Goal: Task Accomplishment & Management: Manage account settings

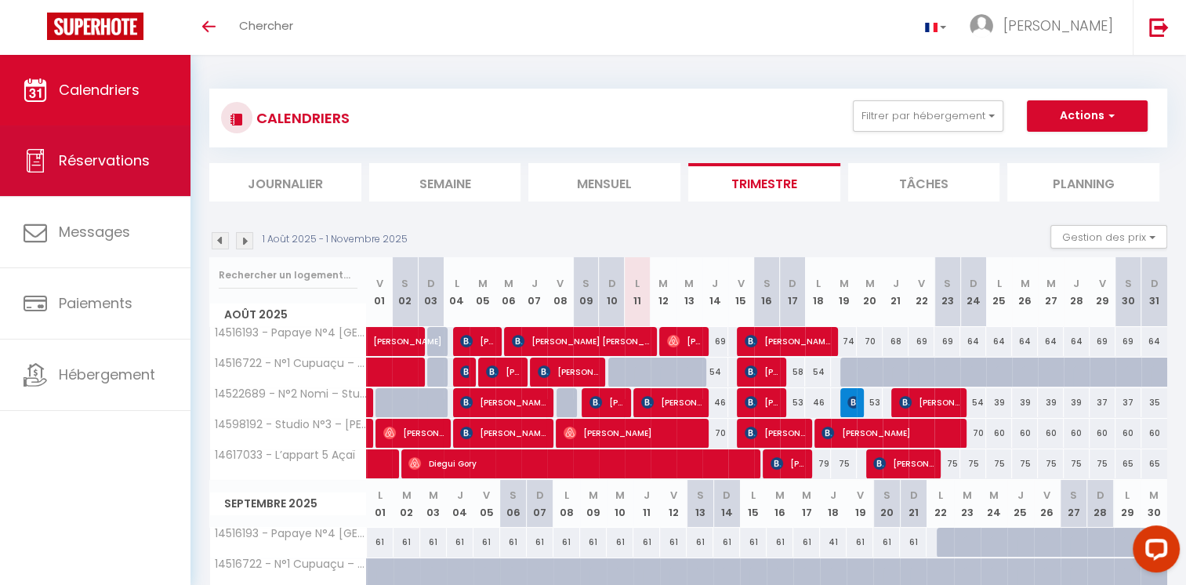
click at [100, 155] on span "Réservations" at bounding box center [104, 160] width 91 height 20
select select "not_cancelled"
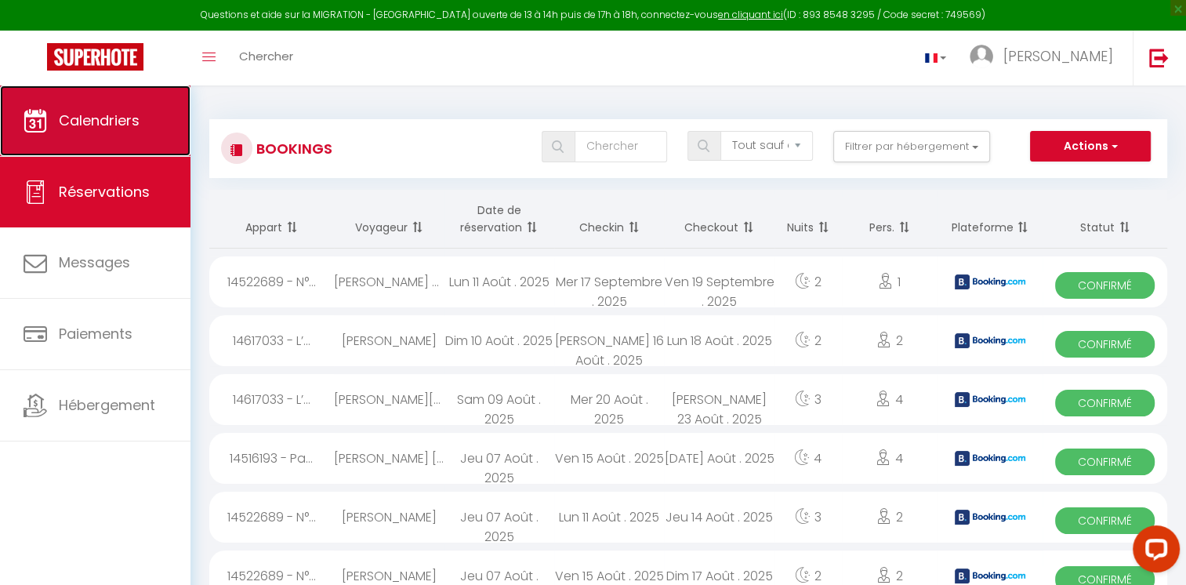
click at [160, 133] on link "Calendriers" at bounding box center [95, 120] width 190 height 71
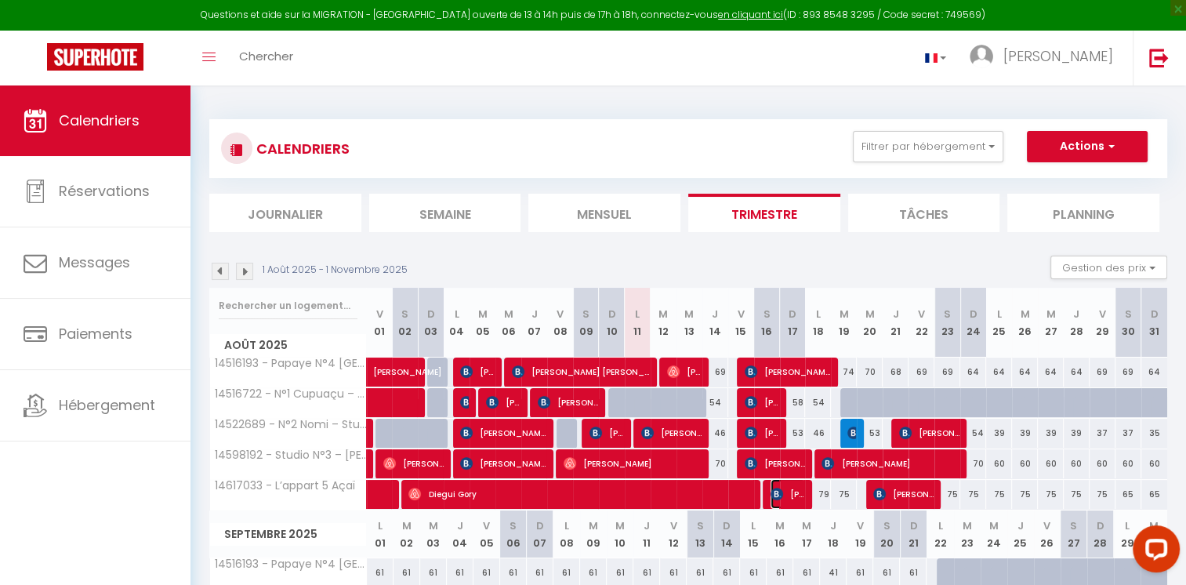
click at [796, 495] on span "[PERSON_NAME]" at bounding box center [787, 494] width 34 height 30
select select "OK"
select select "KO"
select select "0"
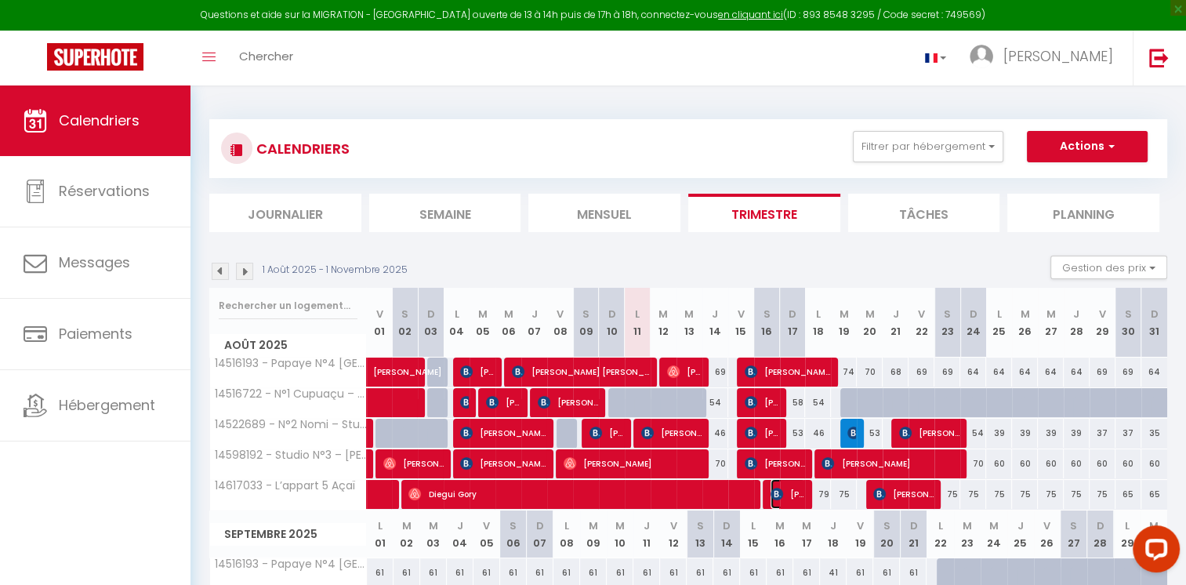
select select "1"
select select
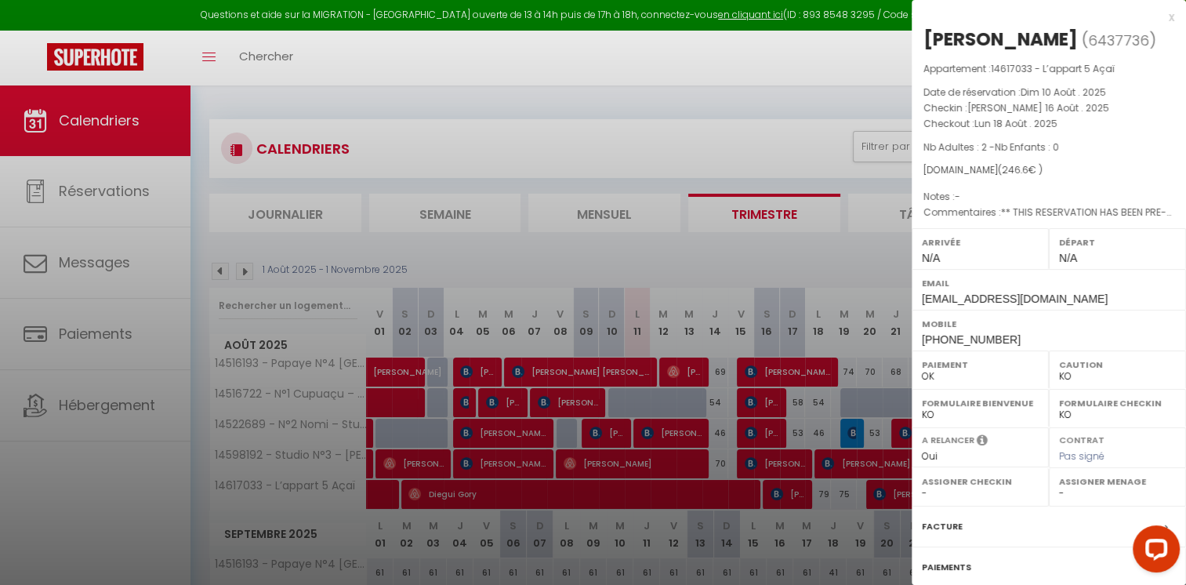
click at [78, 187] on div at bounding box center [593, 292] width 1186 height 585
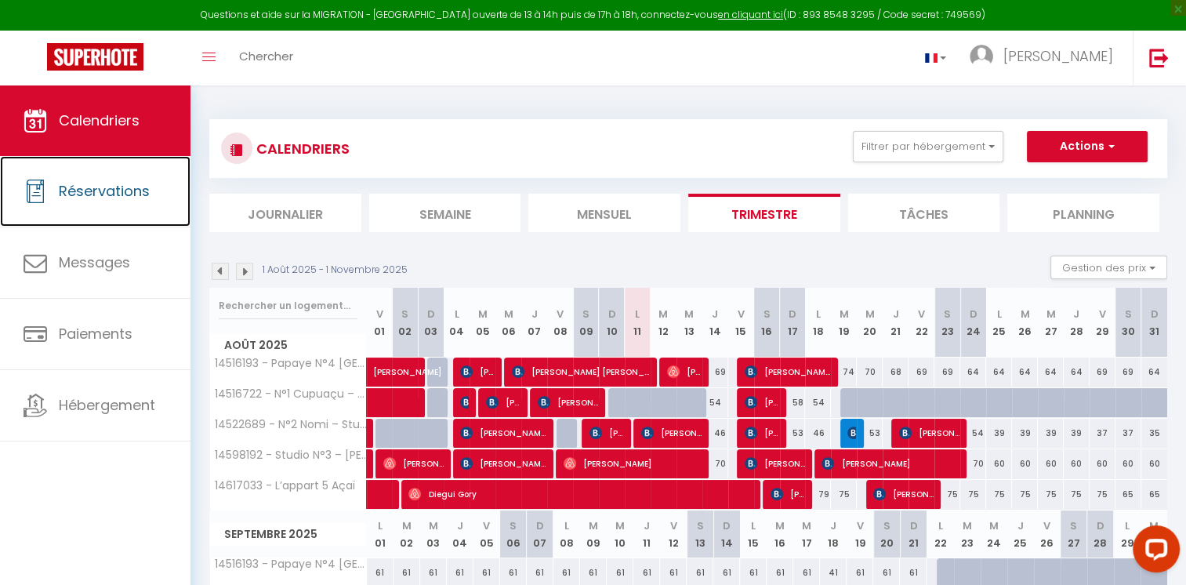
click at [78, 187] on span "Réservations" at bounding box center [104, 191] width 91 height 20
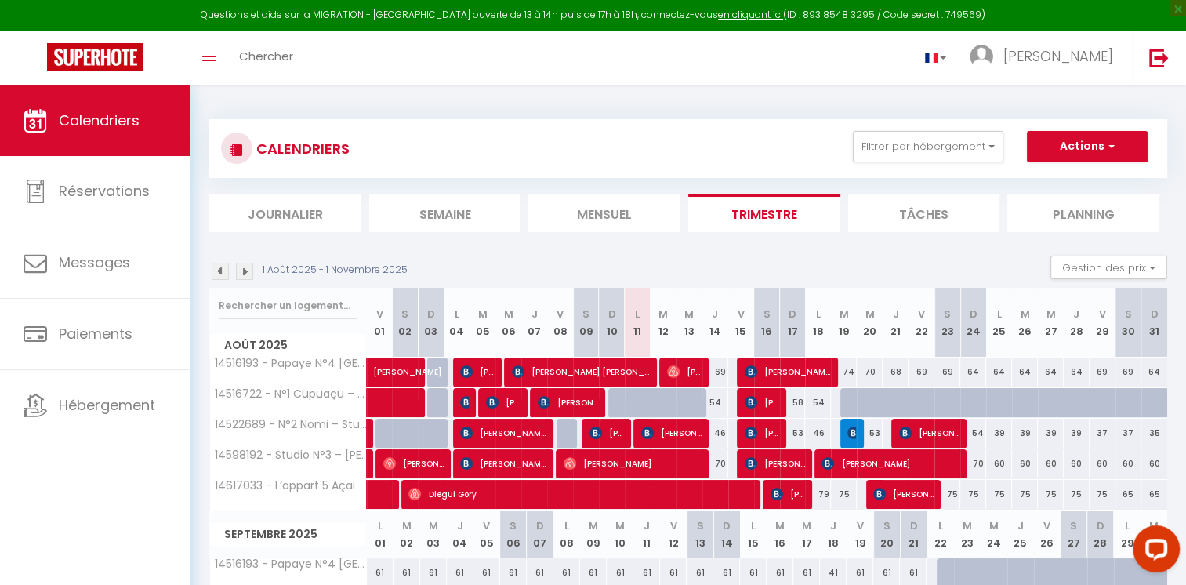
select select "not_cancelled"
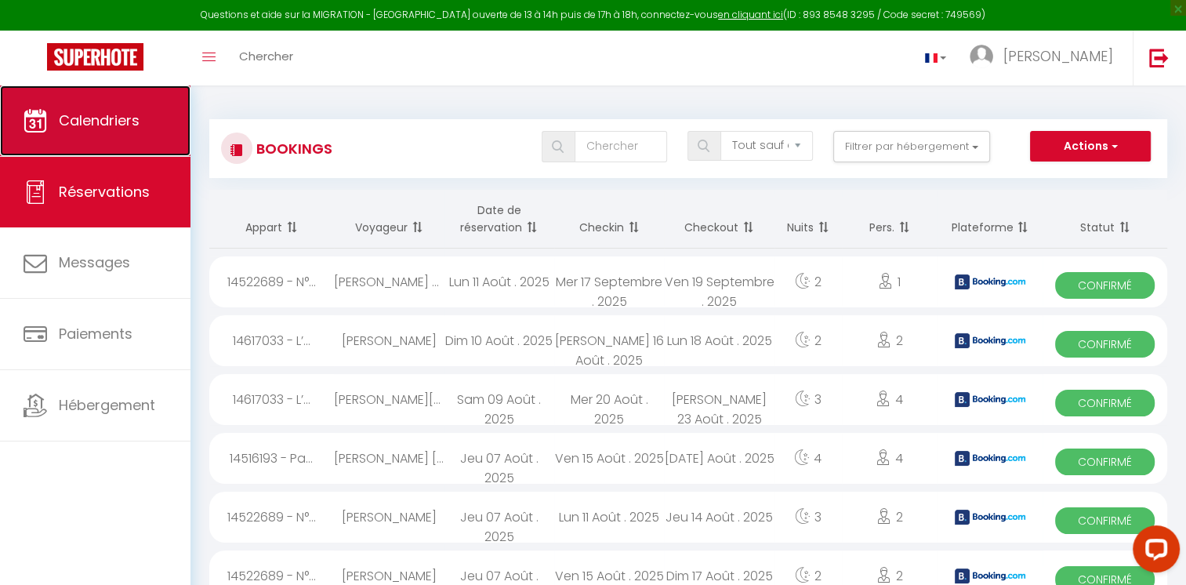
click at [151, 139] on link "Calendriers" at bounding box center [95, 120] width 190 height 71
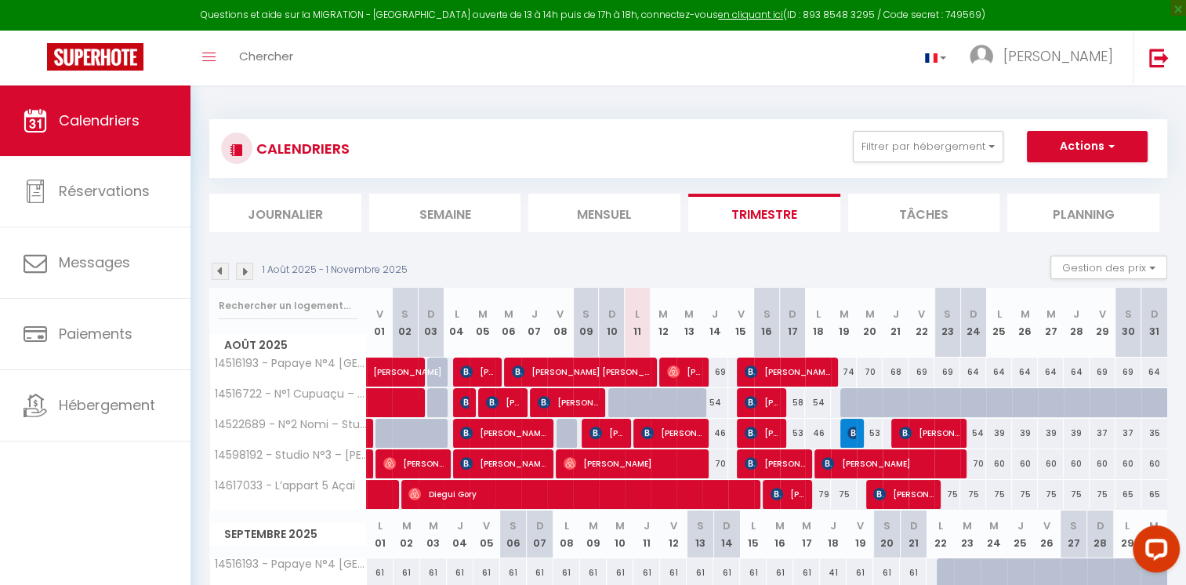
click at [250, 274] on img at bounding box center [244, 271] width 17 height 17
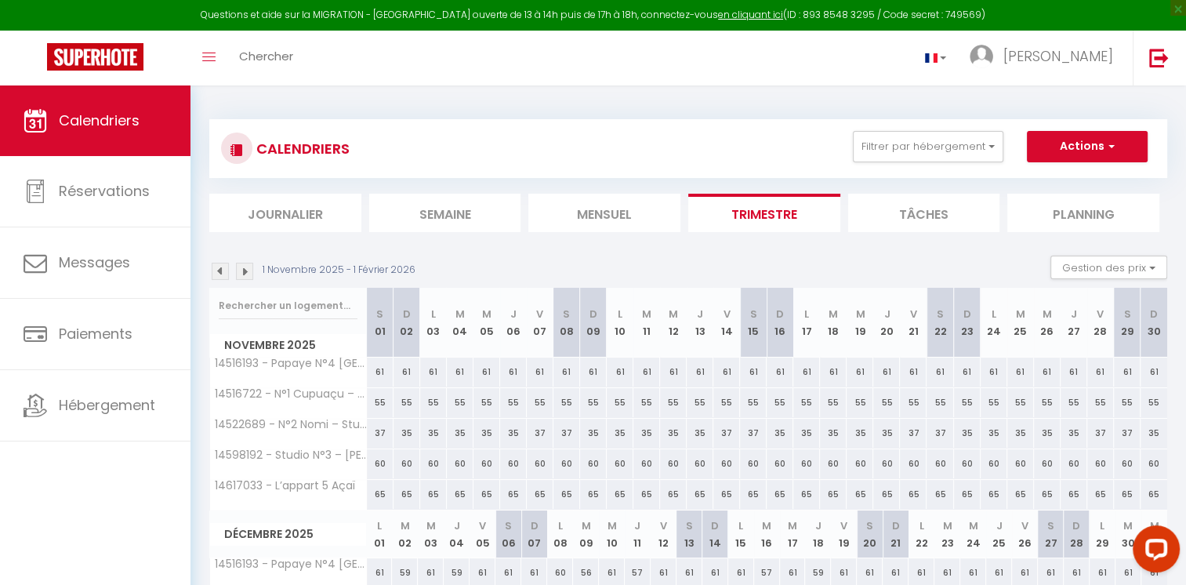
click at [585, 208] on li "Mensuel" at bounding box center [604, 213] width 152 height 38
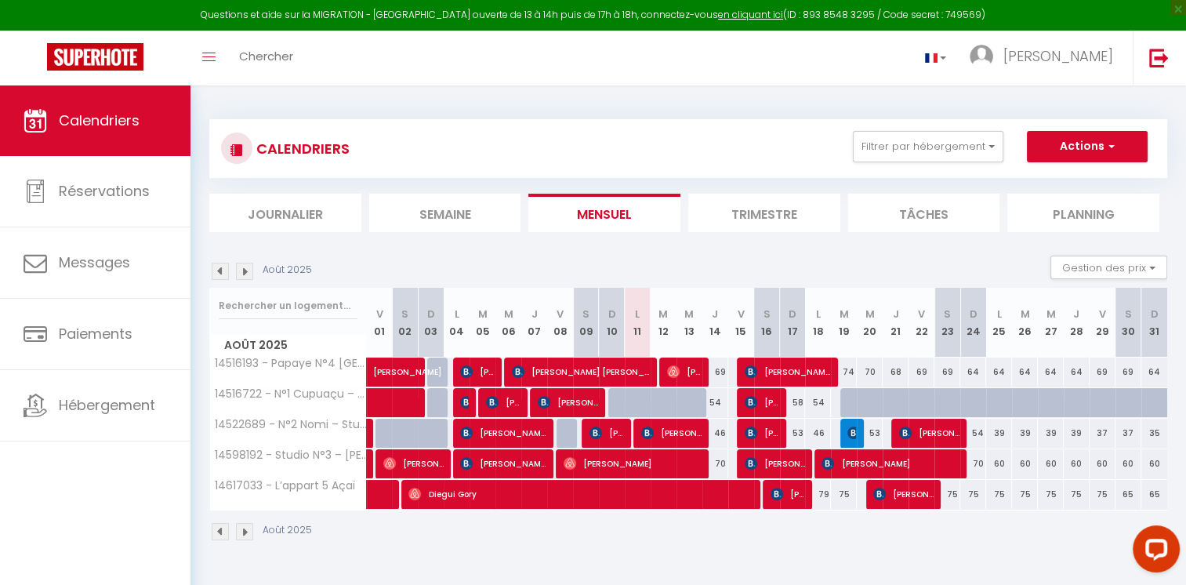
click at [248, 271] on img at bounding box center [244, 271] width 17 height 17
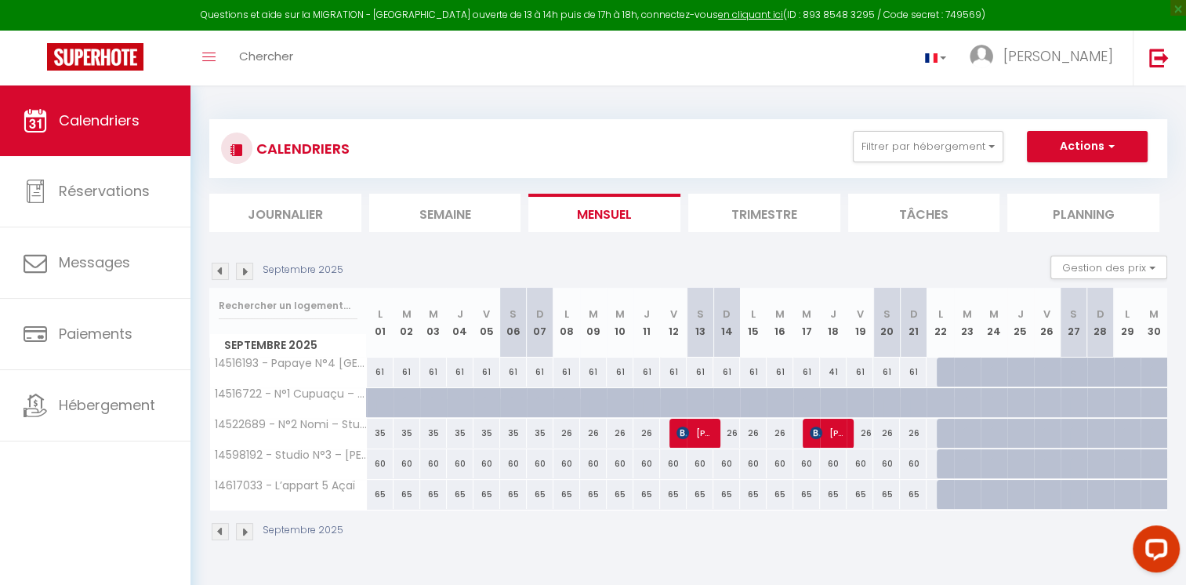
click at [567, 437] on div "26" at bounding box center [566, 433] width 27 height 29
type input "26"
type input "Lun 08 Septembre 2025"
type input "Mar 09 Septembre 2025"
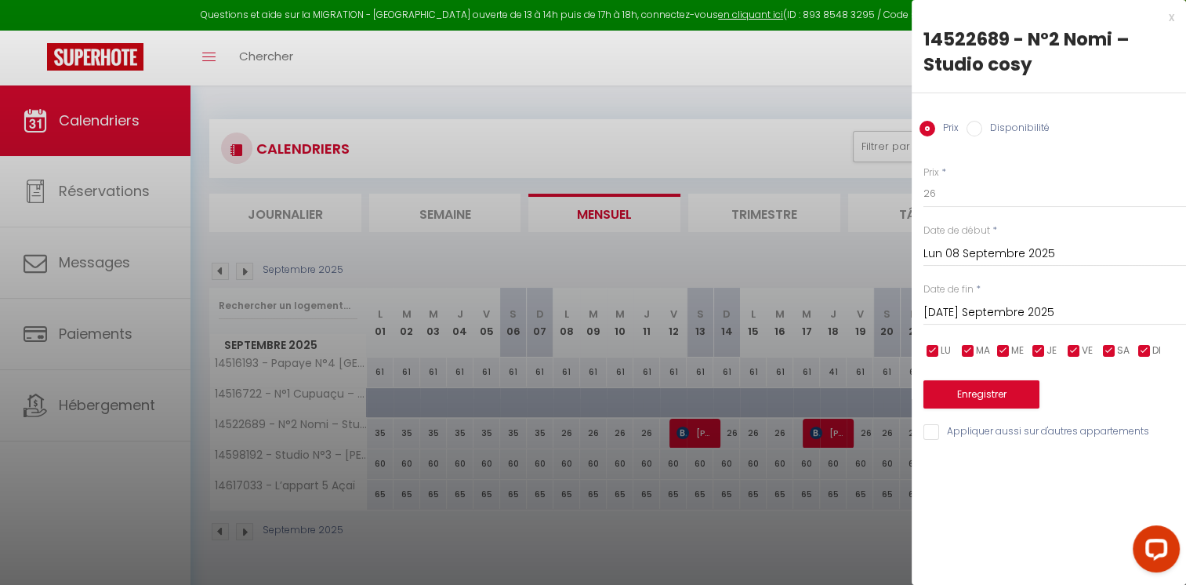
click at [815, 266] on div at bounding box center [593, 292] width 1186 height 585
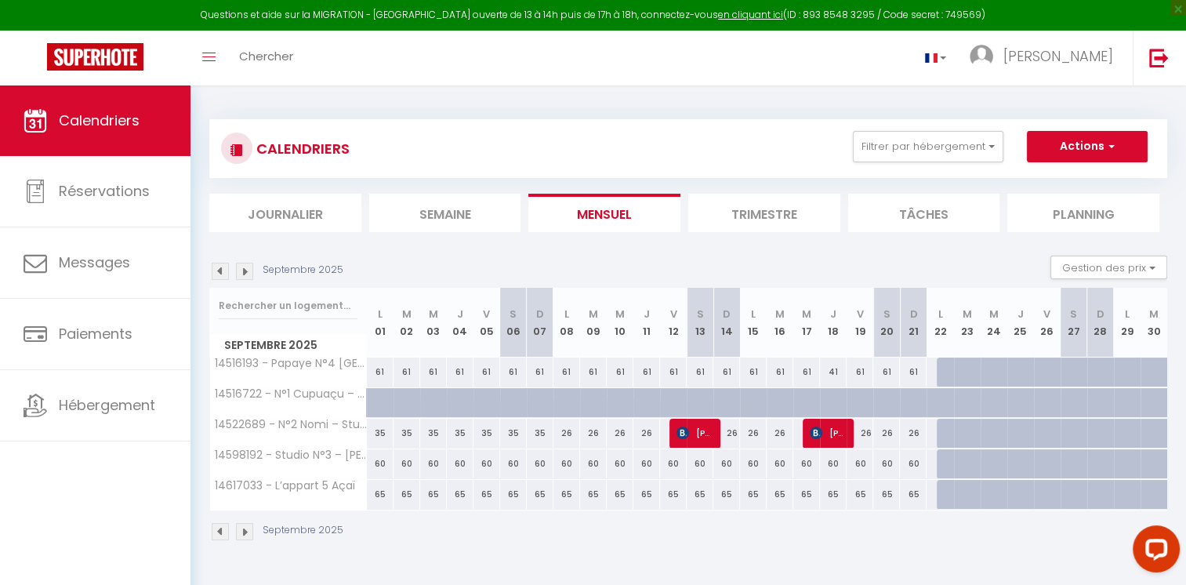
click at [563, 433] on div "26" at bounding box center [566, 433] width 27 height 29
type input "26"
type input "Lun 08 Septembre 2025"
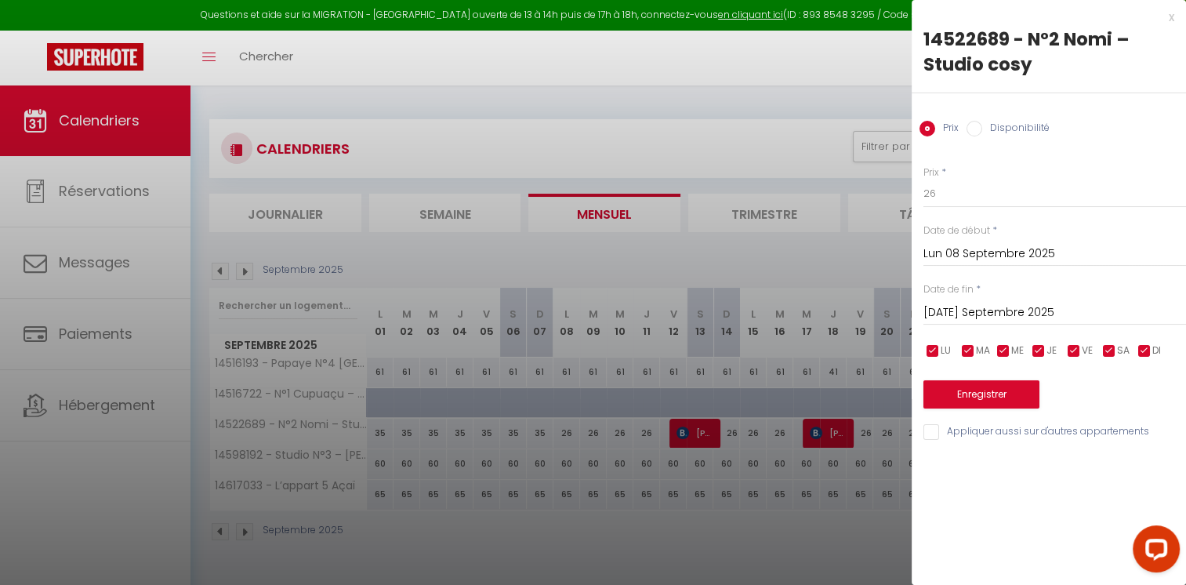
click at [945, 310] on input "Mar 09 Septembre 2025" at bounding box center [1054, 313] width 263 height 20
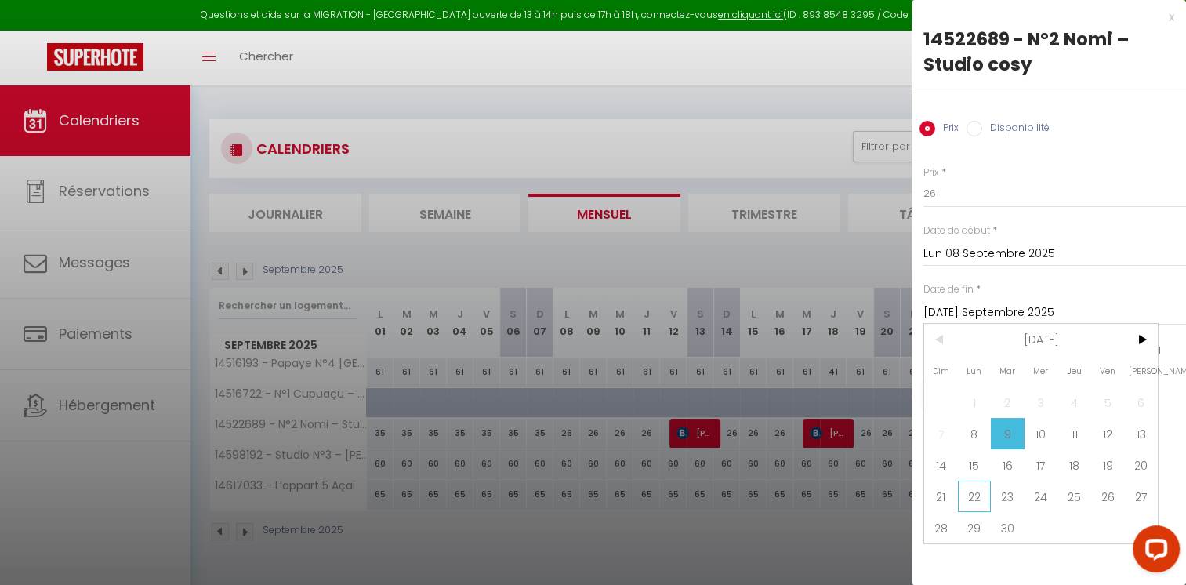
click at [971, 491] on span "22" at bounding box center [975, 495] width 34 height 31
type input "Lun 22 Septembre 2025"
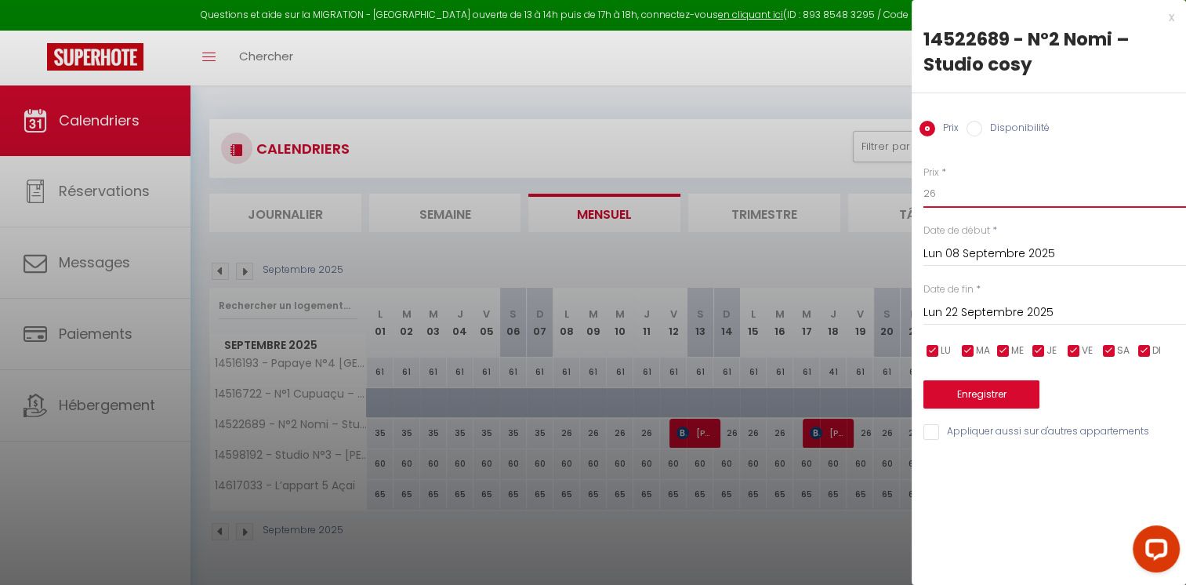
click at [984, 193] on input "26" at bounding box center [1054, 193] width 263 height 28
type input "28"
click at [991, 398] on button "Enregistrer" at bounding box center [981, 394] width 116 height 28
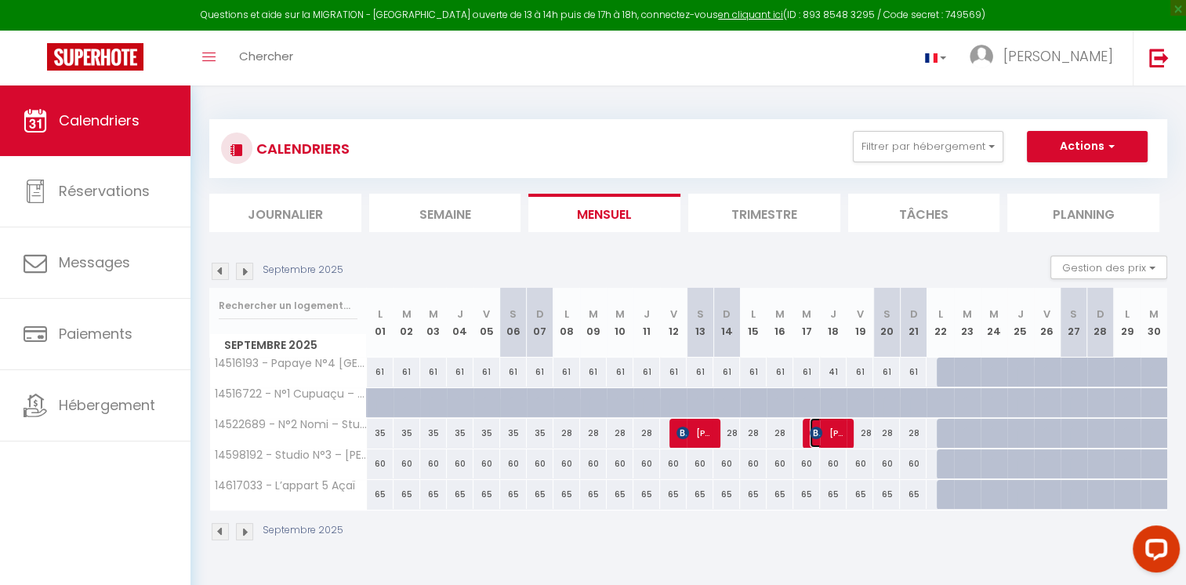
click at [826, 433] on span "Kévin Noir" at bounding box center [827, 433] width 35 height 30
select select "OK"
select select "KO"
select select "1"
select select "0"
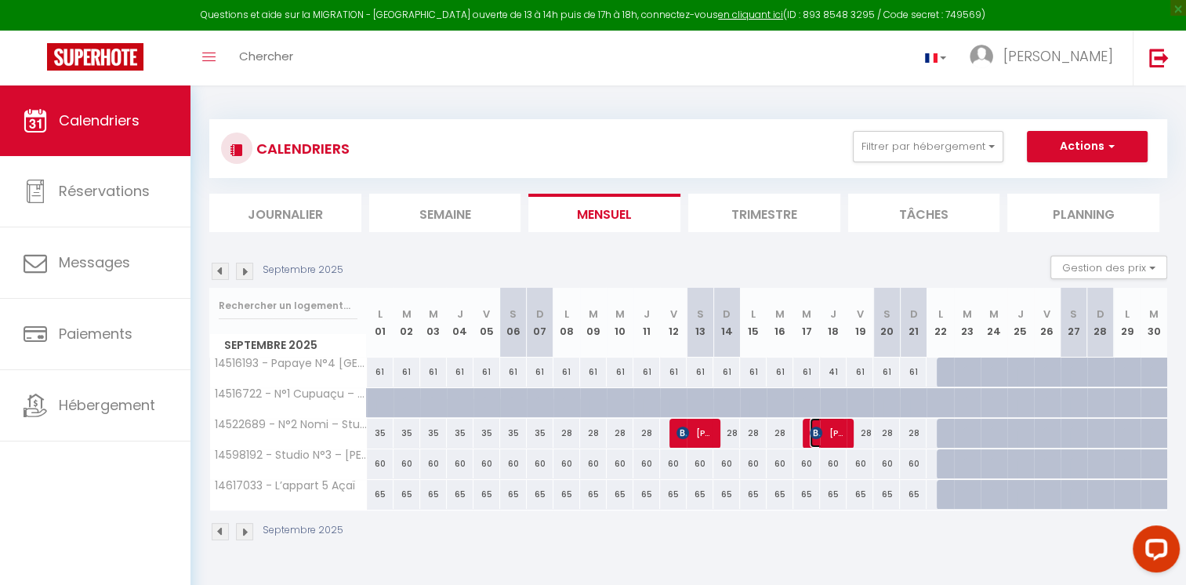
select select "1"
select select
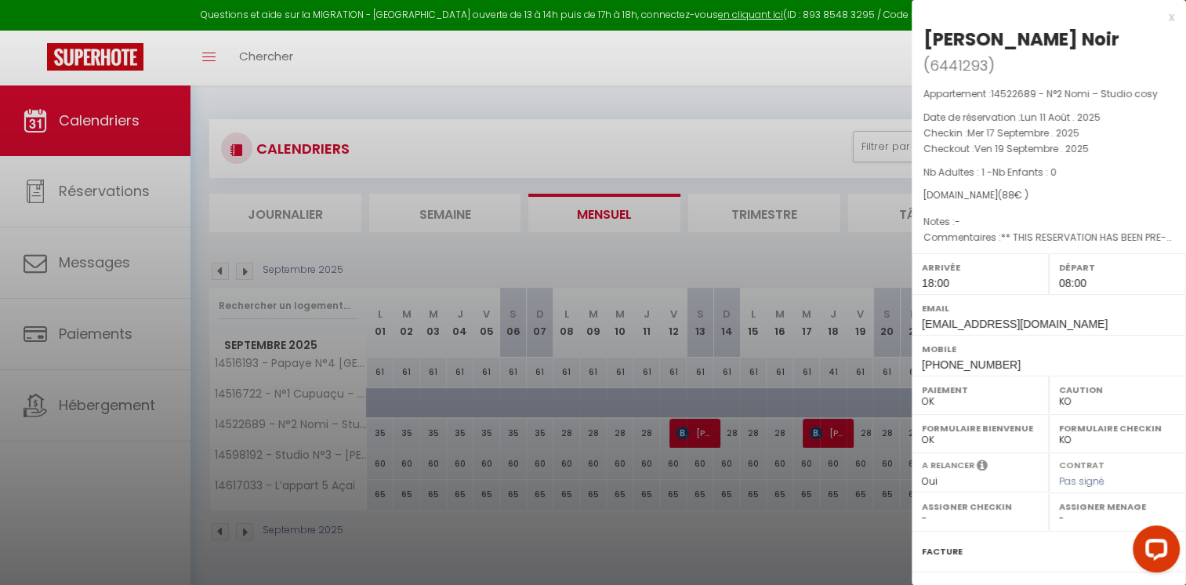
click at [943, 543] on label "Facture" at bounding box center [942, 551] width 41 height 16
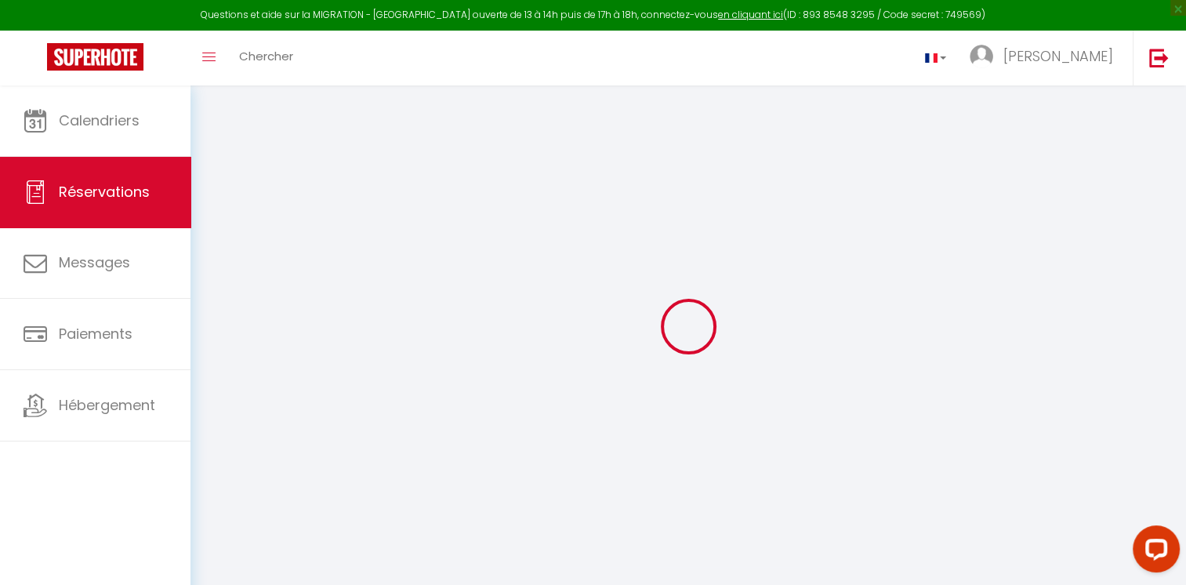
select select "service charge"
select select "taxes"
select select
checkbox input "false"
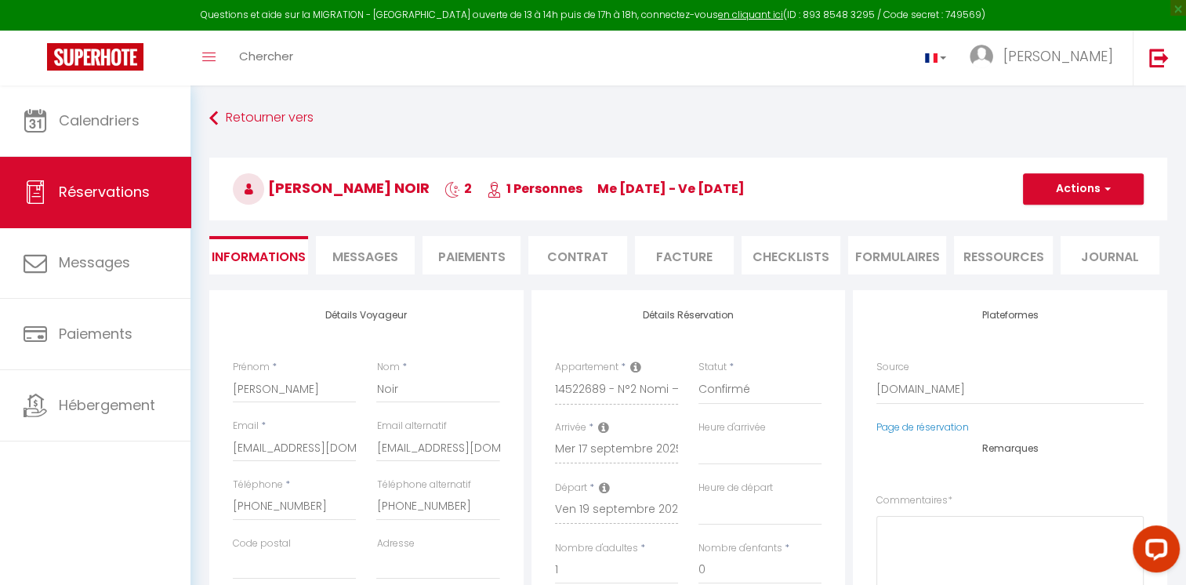
select select
checkbox input "false"
type textarea "** THIS RESERVATION HAS BEEN PRE-PAID ** Approximate time of arrival: between 1…"
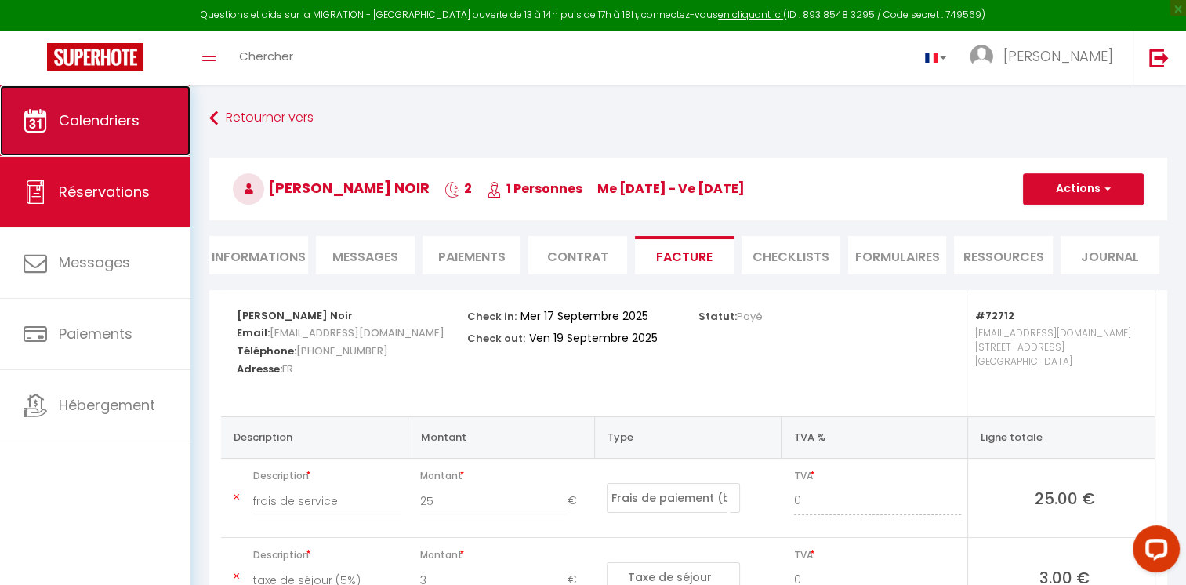
click at [159, 149] on link "Calendriers" at bounding box center [95, 120] width 190 height 71
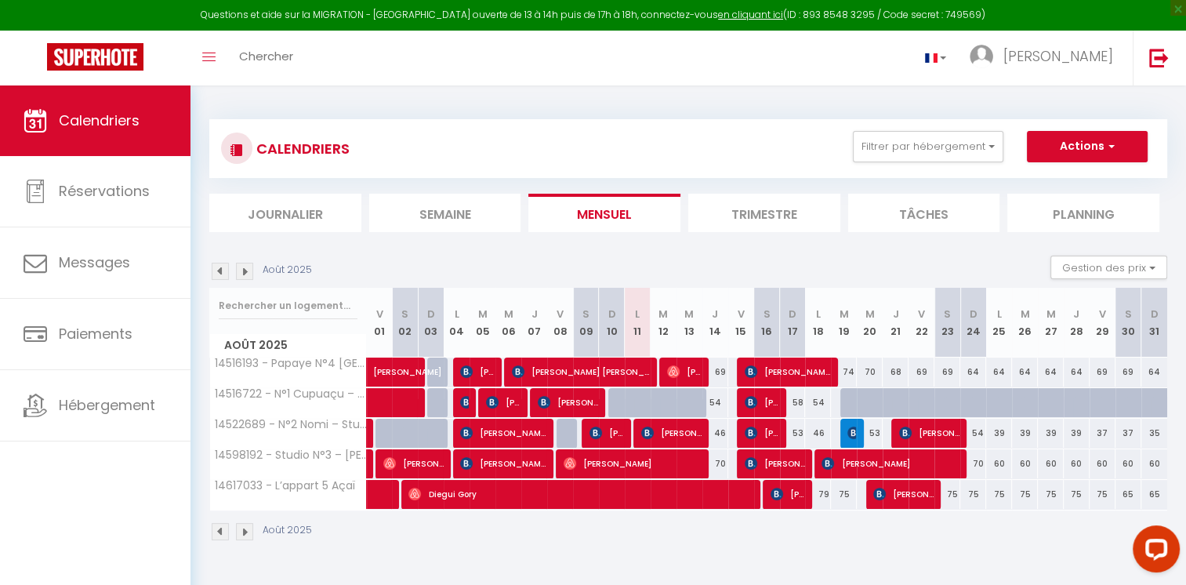
click at [843, 492] on div "75" at bounding box center [844, 494] width 26 height 29
type input "75"
type input "Mar 19 Août 2025"
type input "Mer 20 Août 2025"
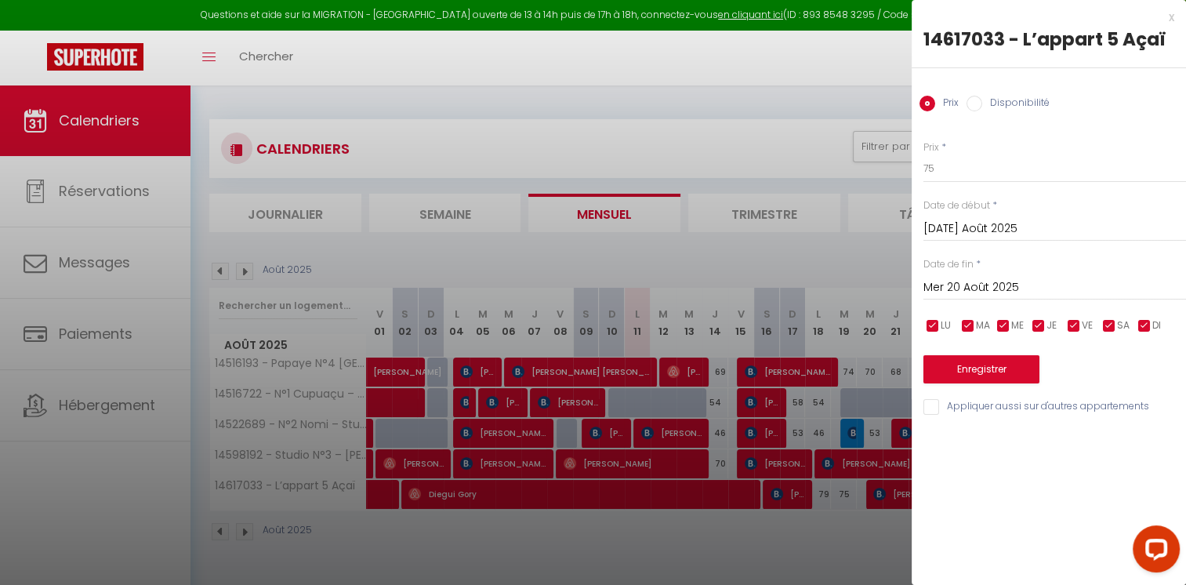
click at [636, 243] on div at bounding box center [593, 292] width 1186 height 585
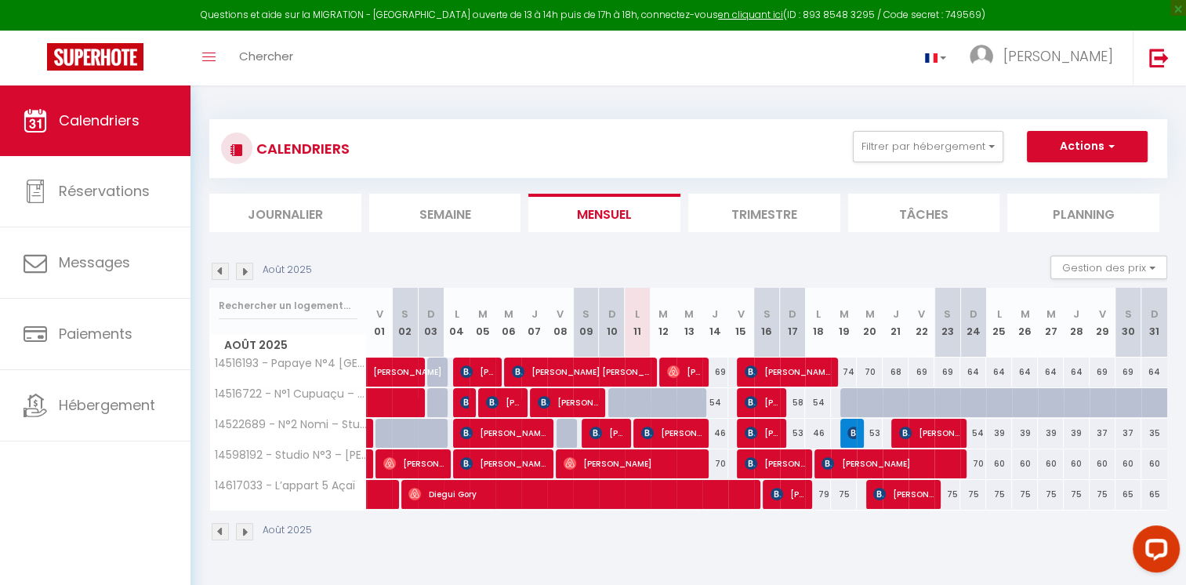
click at [1129, 438] on div "37" at bounding box center [1128, 433] width 26 height 29
type input "37"
type input "Sam 30 Août 2025"
type input "Dim 31 Août 2025"
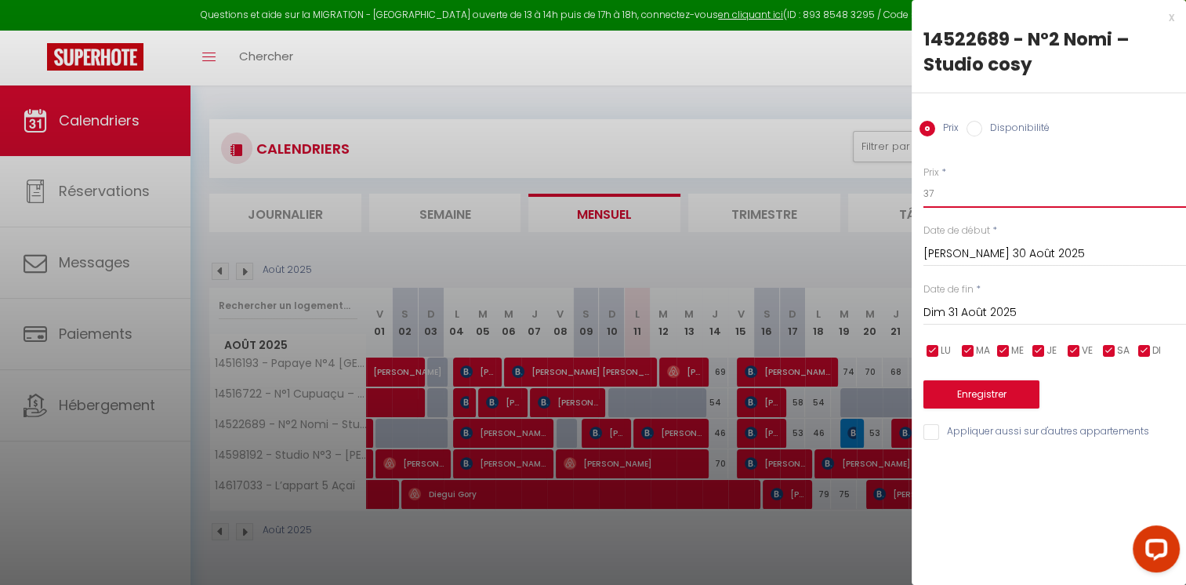
click at [929, 190] on input "37" at bounding box center [1054, 193] width 263 height 28
type input "47"
click at [966, 386] on button "Enregistrer" at bounding box center [981, 394] width 116 height 28
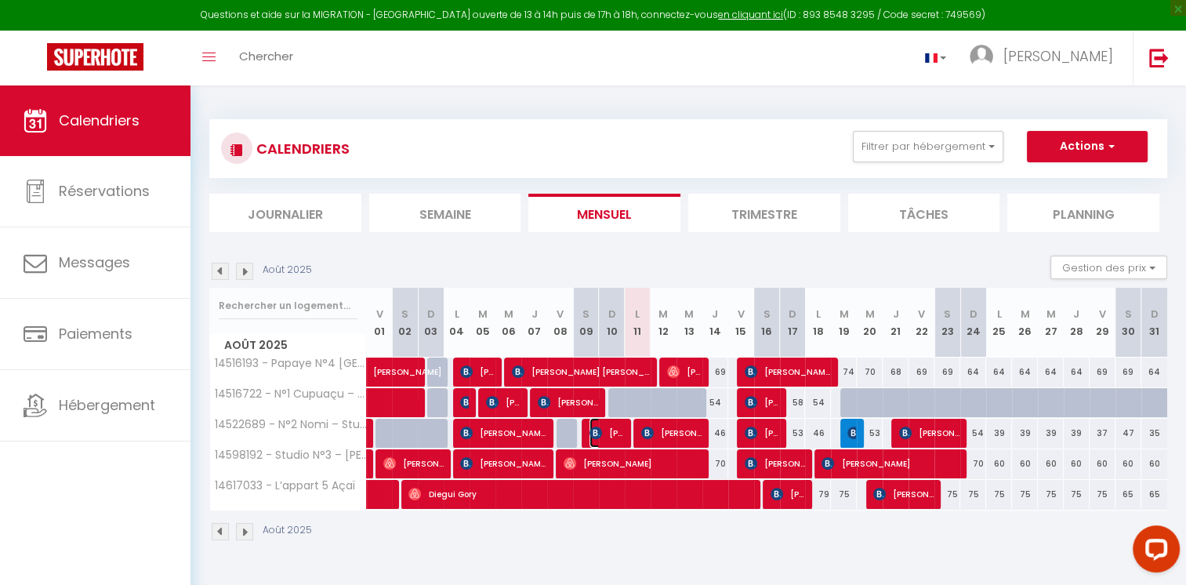
click at [613, 426] on span "[PERSON_NAME]" at bounding box center [606, 433] width 34 height 30
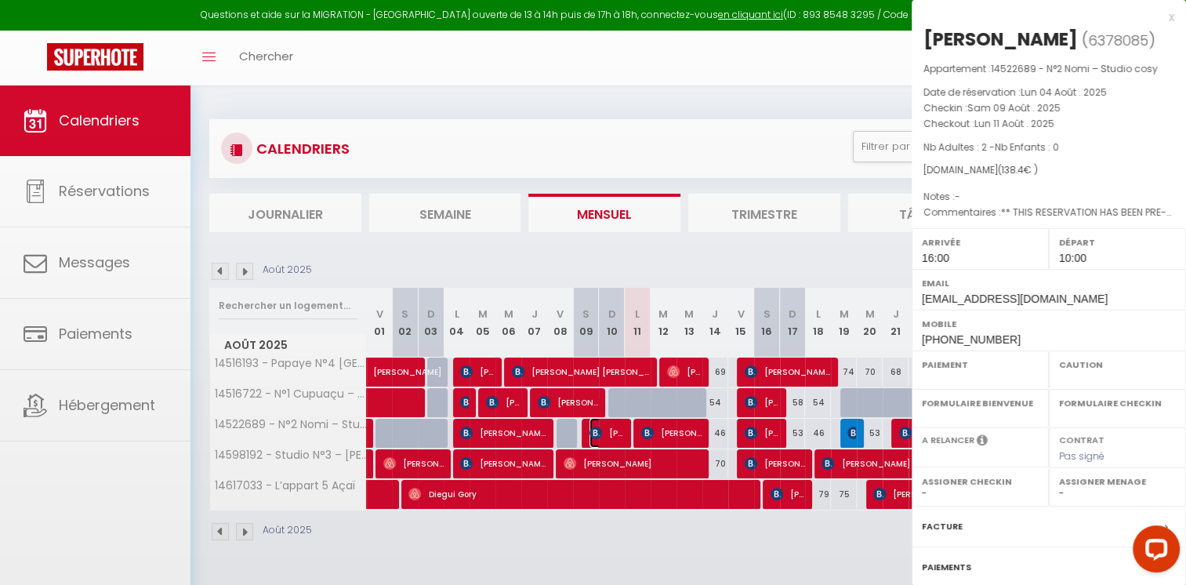
select select "OK"
select select "KO"
select select "1"
select select "0"
select select "1"
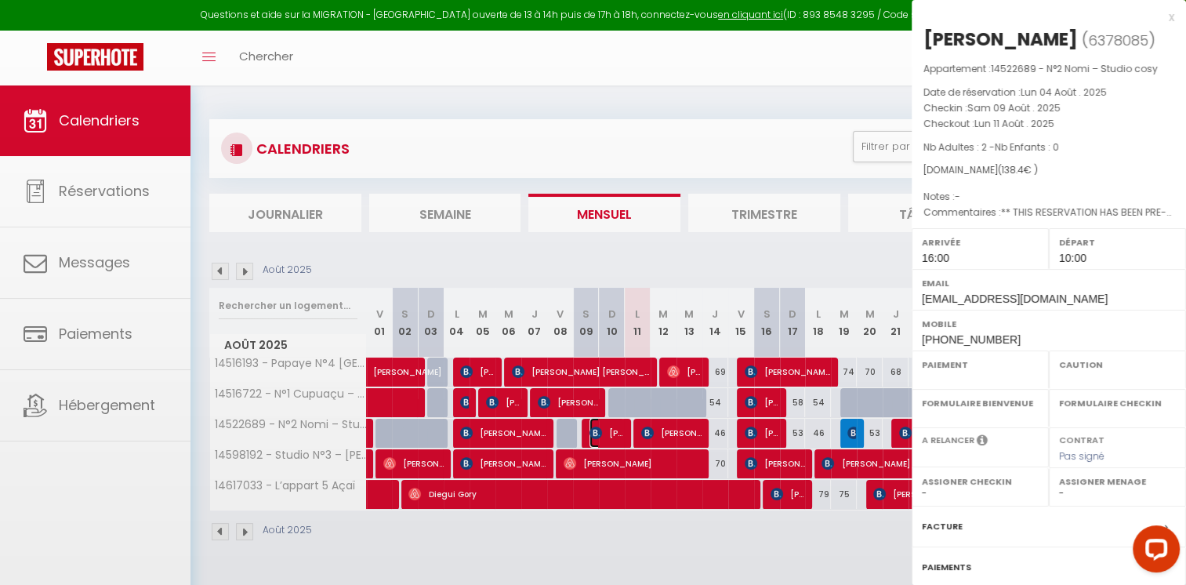
select select
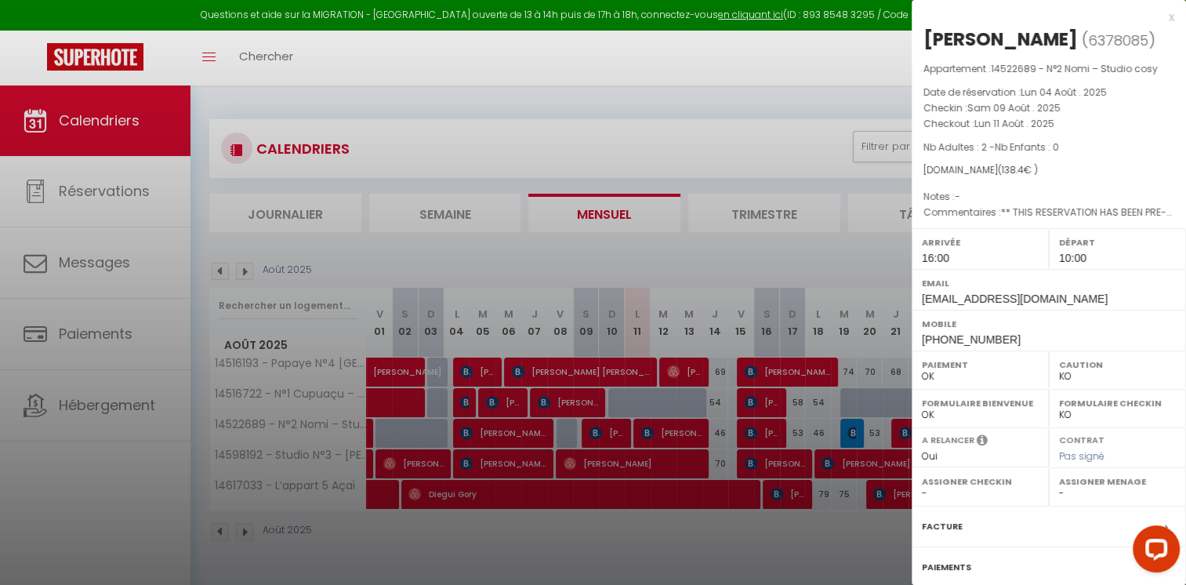
click at [1104, 178] on div "Booking.com ( 138.4 € )" at bounding box center [1048, 170] width 251 height 15
click at [674, 466] on div at bounding box center [593, 292] width 1186 height 585
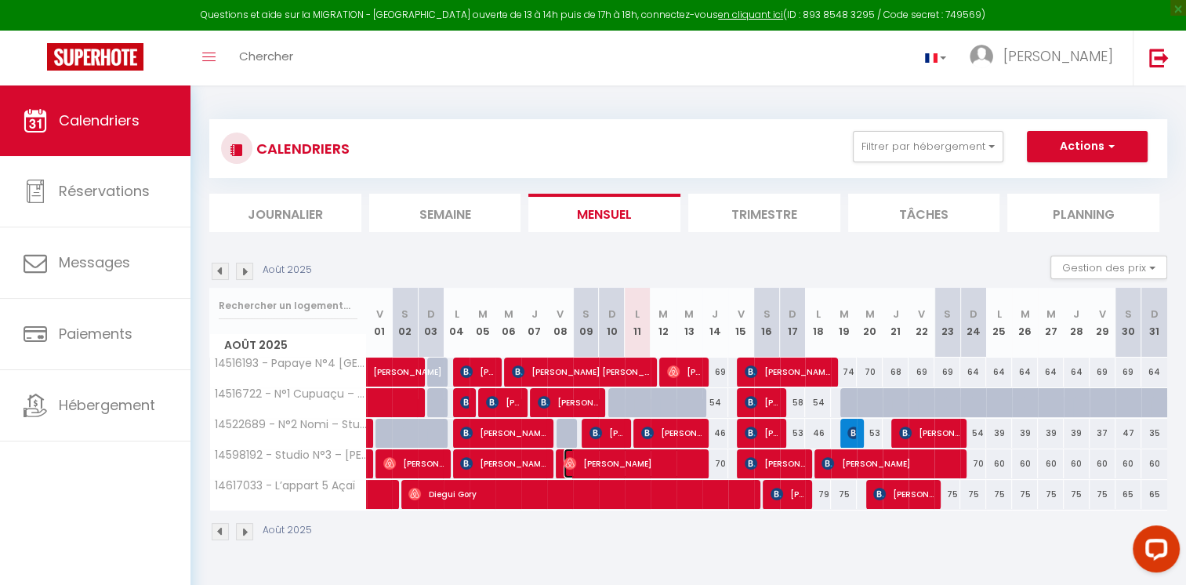
click at [674, 466] on span "[PERSON_NAME]" at bounding box center [633, 463] width 138 height 30
select select "OK"
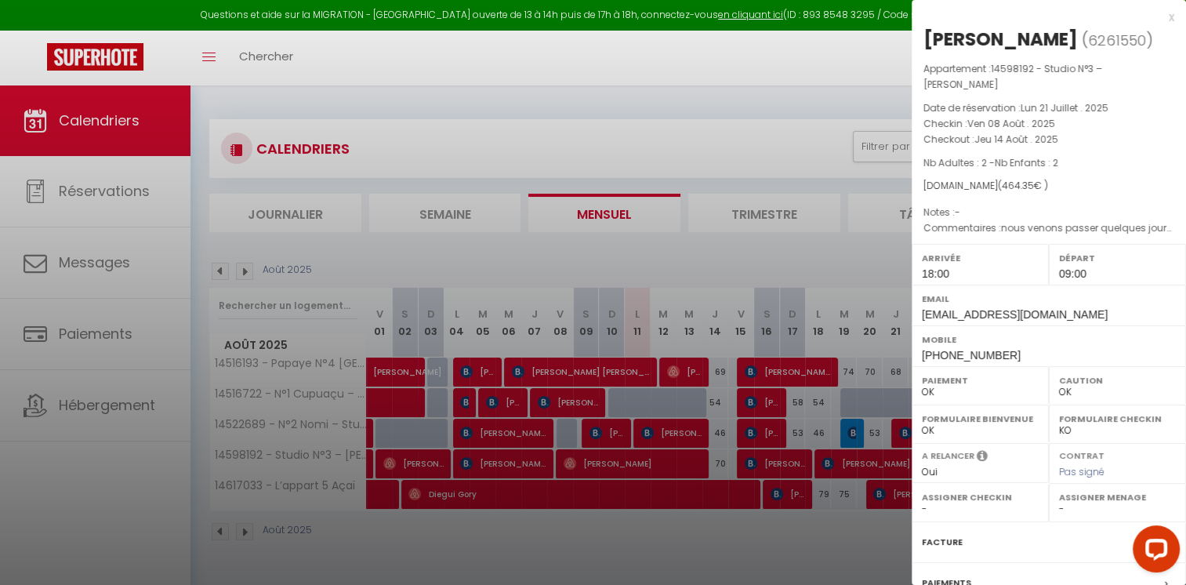
click at [653, 492] on div at bounding box center [593, 292] width 1186 height 585
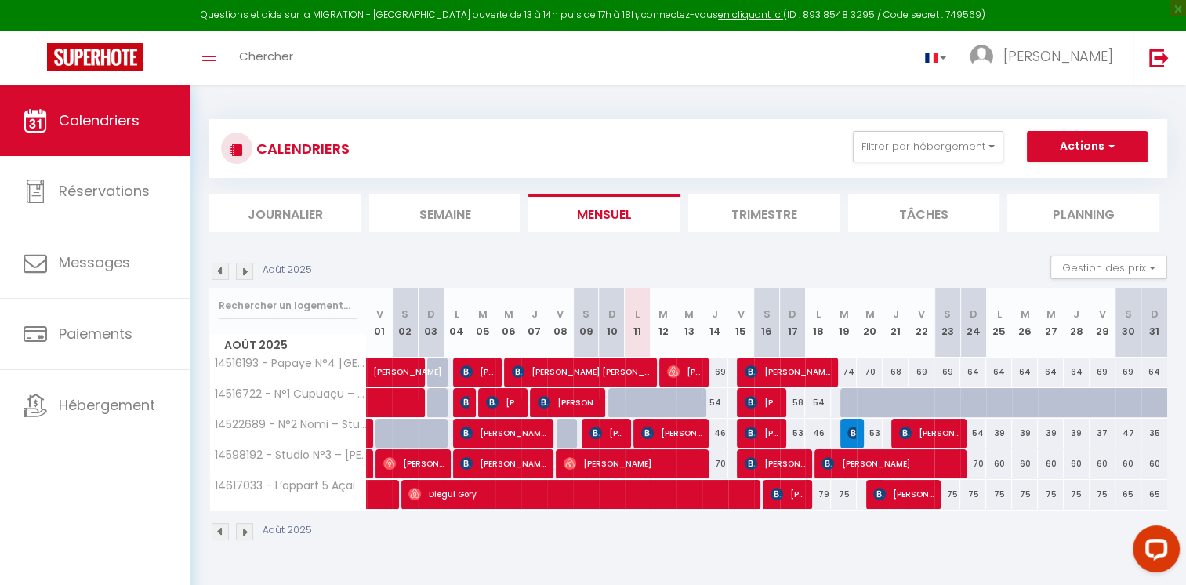
click at [848, 495] on div "75" at bounding box center [844, 494] width 26 height 29
type input "75"
type input "Mar 19 Août 2025"
type input "Mer 20 Août 2025"
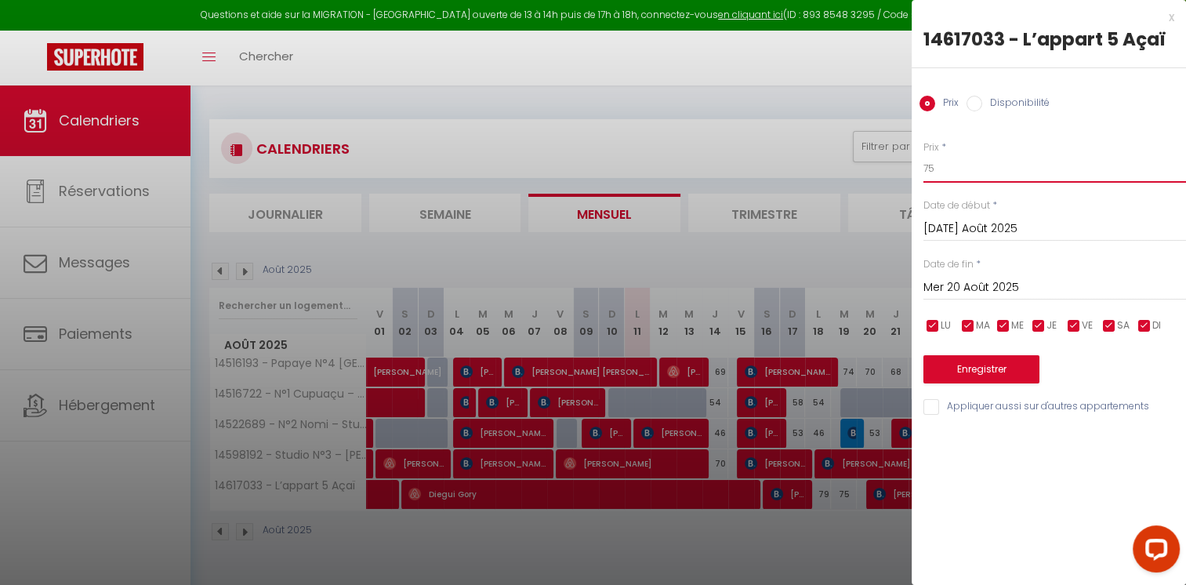
click at [965, 172] on input "75" at bounding box center [1054, 168] width 263 height 28
type input "76"
click at [989, 375] on button "Enregistrer" at bounding box center [981, 369] width 116 height 28
